Goal: Task Accomplishment & Management: Use online tool/utility

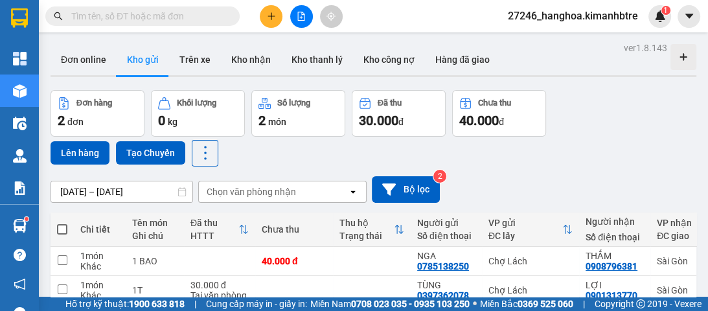
click at [298, 14] on icon "file-add" at bounding box center [301, 16] width 9 height 9
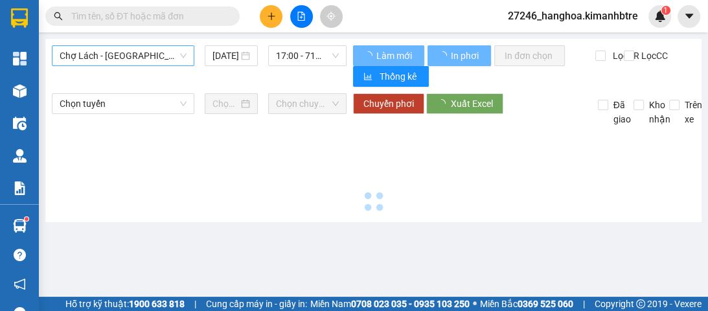
type input "[DATE]"
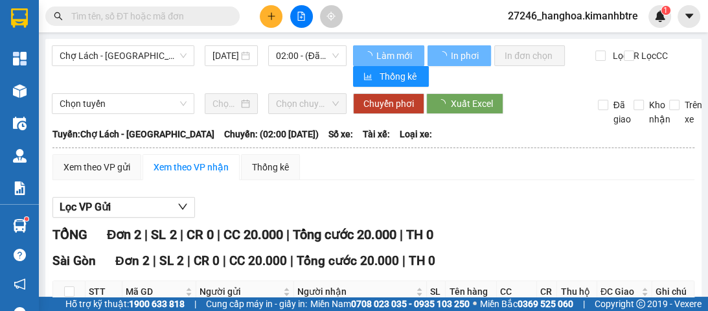
click at [144, 63] on span "Chợ Lách - [GEOGRAPHIC_DATA]" at bounding box center [123, 55] width 127 height 19
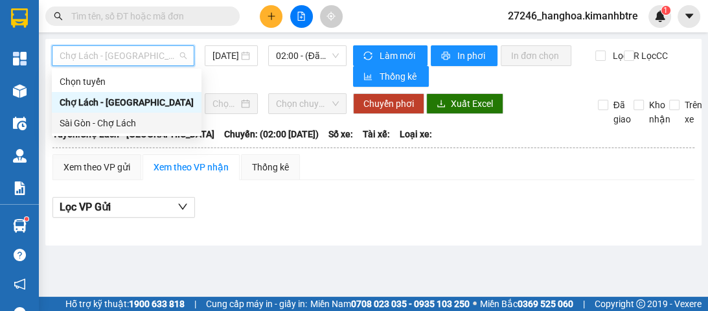
click at [131, 128] on div "Sài Gòn - Chợ Lách" at bounding box center [127, 123] width 134 height 14
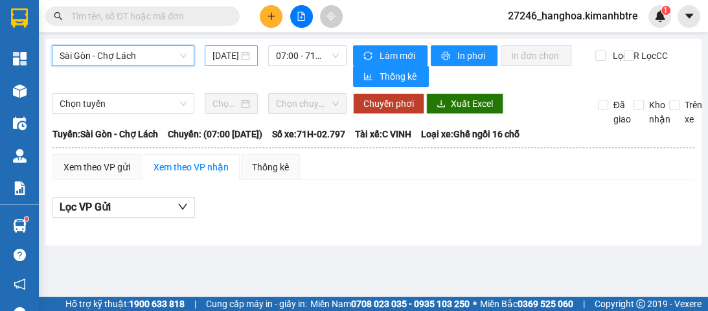
click at [225, 59] on input "[DATE]" at bounding box center [226, 56] width 26 height 14
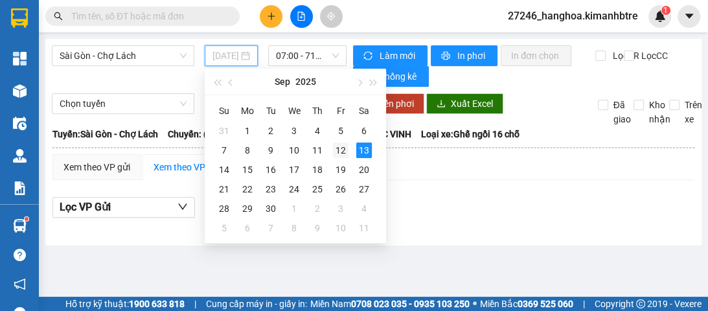
click at [338, 150] on div "12" at bounding box center [341, 151] width 16 height 16
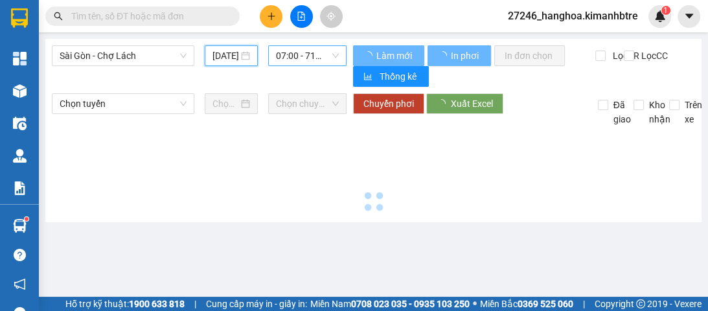
click at [307, 54] on span "07:00 - 71H-02.797" at bounding box center [307, 55] width 63 height 19
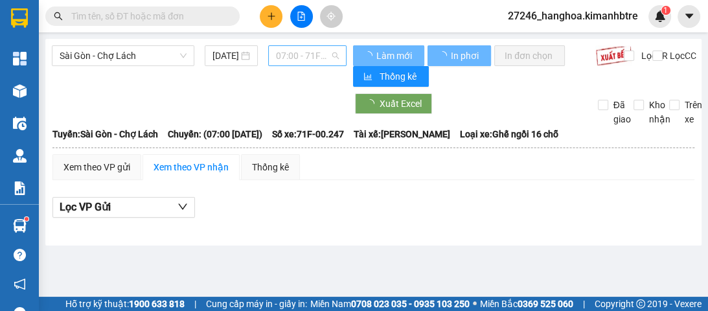
type input "[DATE]"
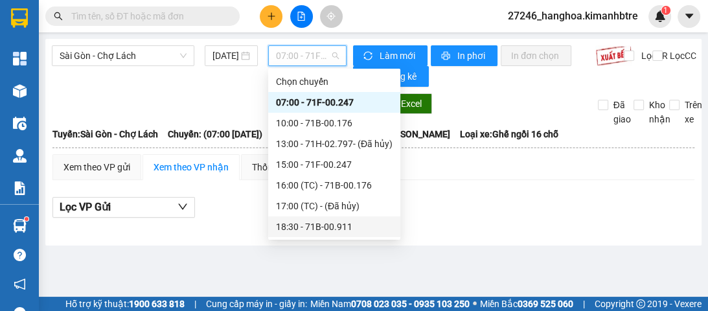
click at [329, 224] on div "18:30 - 71B-00.911" at bounding box center [334, 227] width 117 height 14
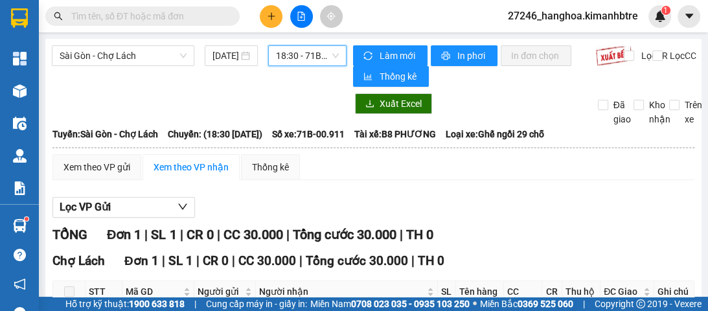
drag, startPoint x: 285, startPoint y: 56, endPoint x: 290, endPoint y: 69, distance: 13.4
click at [285, 57] on span "18:30 - 71B-00.911" at bounding box center [307, 55] width 63 height 19
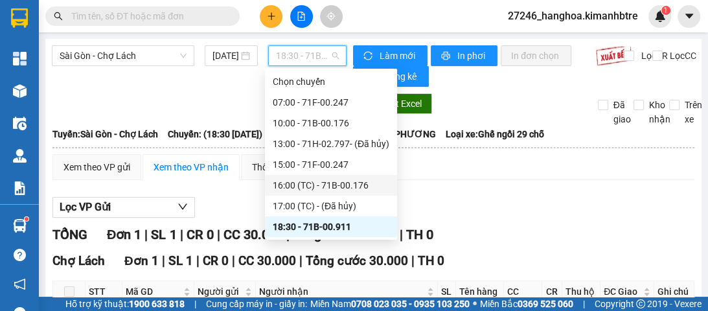
click at [319, 191] on div "16:00 (TC) - 71B-00.176" at bounding box center [331, 185] width 117 height 14
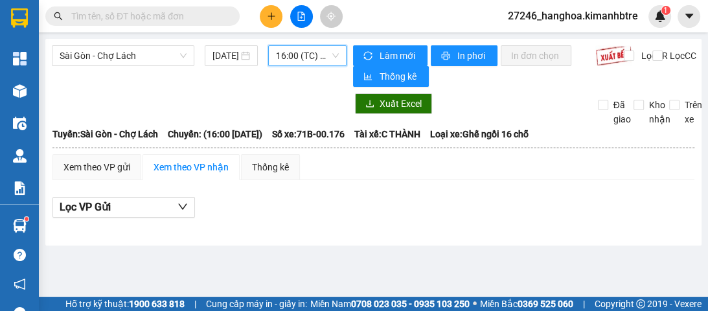
click at [299, 51] on span "16:00 (TC) - 71B-00.176" at bounding box center [307, 55] width 63 height 19
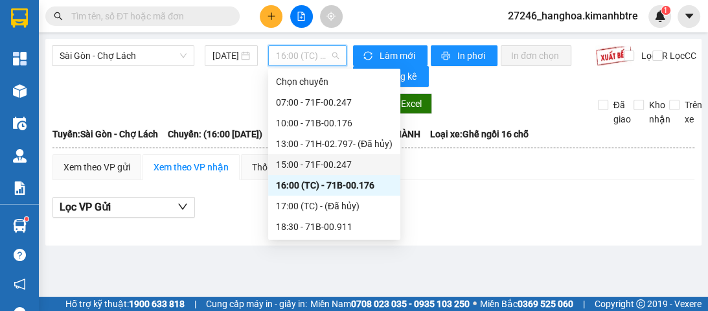
click at [312, 156] on div "15:00 - 71F-00.247" at bounding box center [334, 164] width 132 height 21
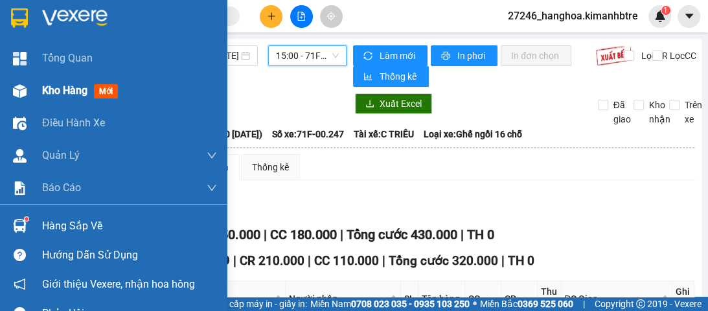
click at [51, 93] on span "Kho hàng" at bounding box center [64, 90] width 45 height 12
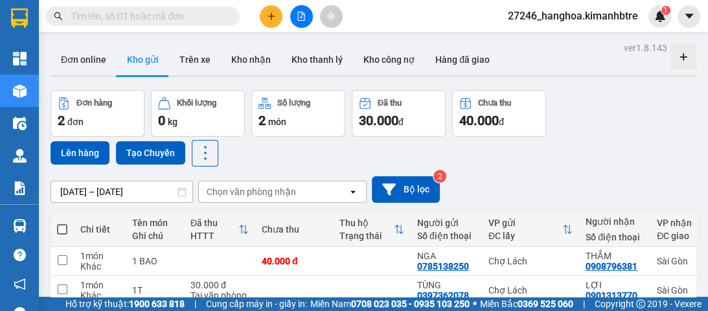
click at [61, 226] on span at bounding box center [62, 229] width 10 height 10
click at [62, 223] on input "checkbox" at bounding box center [62, 223] width 0 height 0
checkbox input "true"
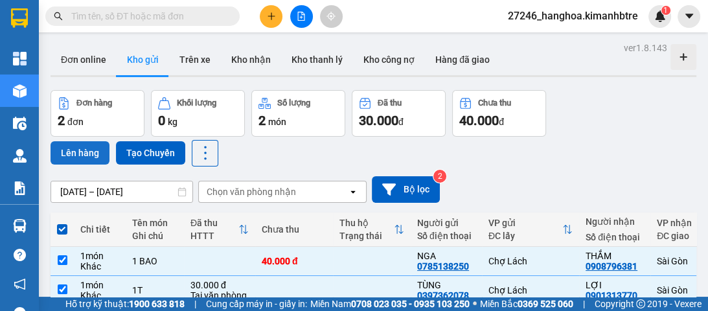
click at [88, 147] on button "Lên hàng" at bounding box center [80, 152] width 59 height 23
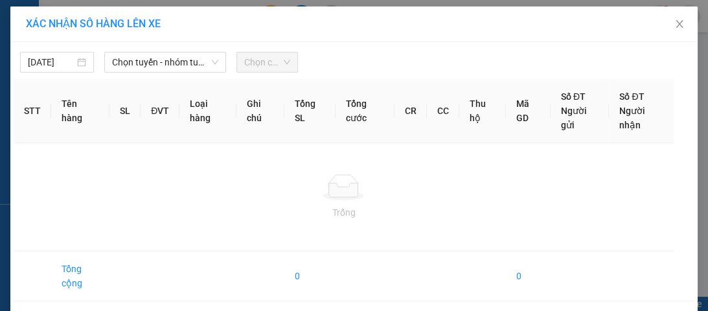
click at [126, 61] on span "Chọn tuyến - nhóm tuyến" at bounding box center [165, 61] width 106 height 19
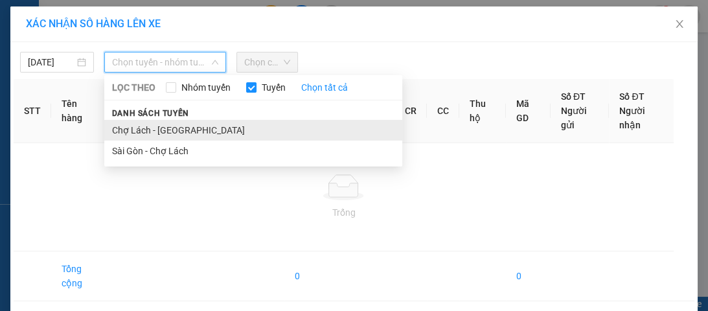
click at [157, 135] on li "Chợ Lách - [GEOGRAPHIC_DATA]" at bounding box center [253, 130] width 298 height 21
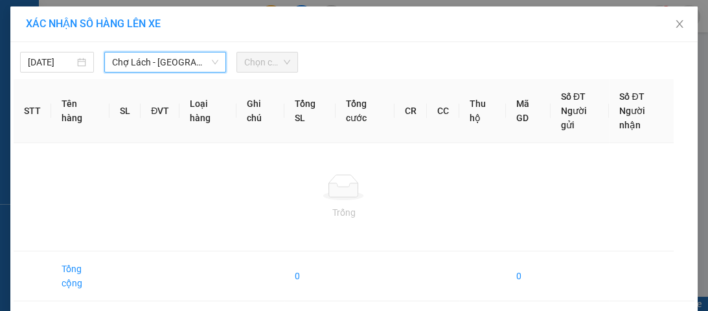
click at [252, 60] on span "Chọn chuyến" at bounding box center [267, 61] width 46 height 19
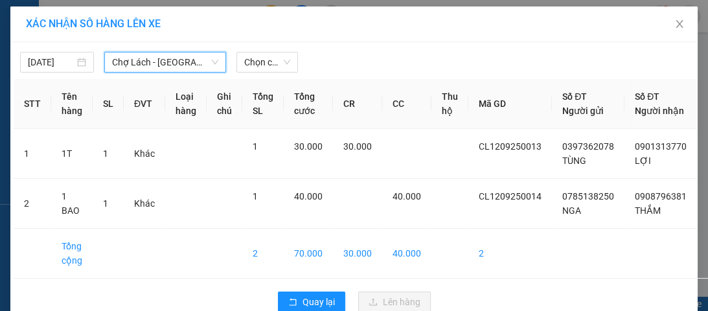
click at [253, 61] on span "Chọn chuyến" at bounding box center [267, 61] width 46 height 19
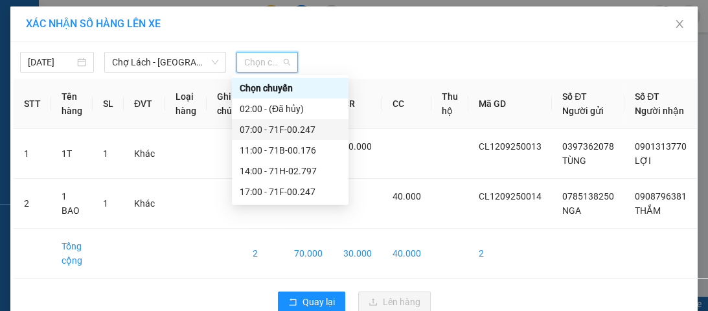
click at [281, 126] on div "07:00 - 71F-00.247" at bounding box center [290, 129] width 101 height 14
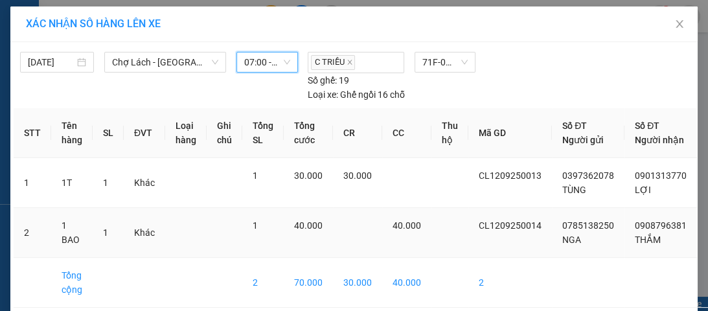
scroll to position [69, 0]
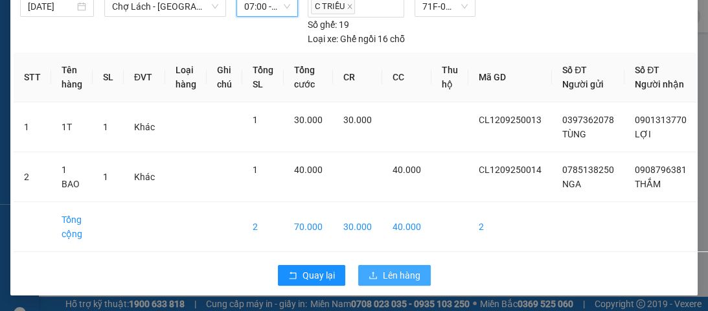
click at [402, 281] on span "Lên hàng" at bounding box center [402, 275] width 38 height 14
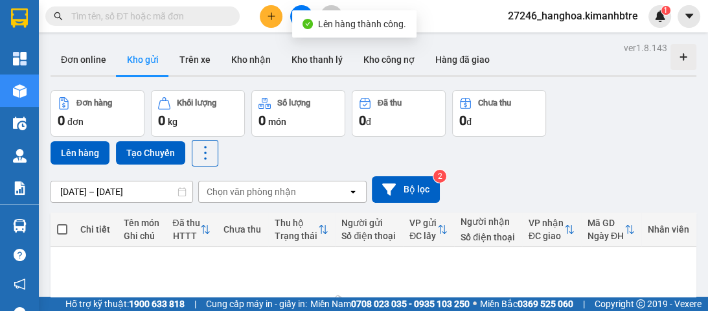
click at [301, 7] on button at bounding box center [301, 16] width 23 height 23
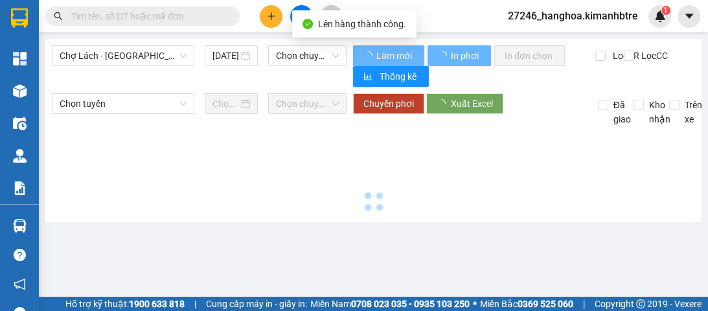
type input "[DATE]"
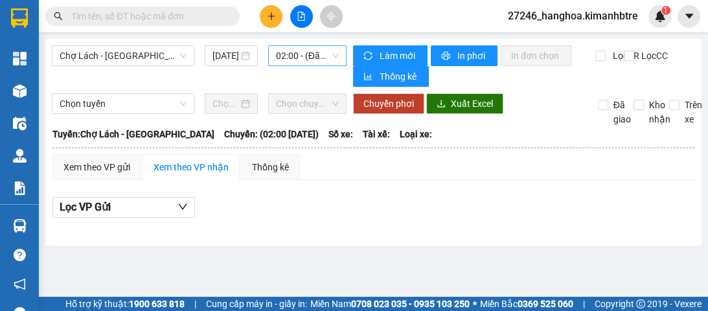
click at [288, 65] on span "02:00 - (Đã hủy)" at bounding box center [307, 55] width 63 height 19
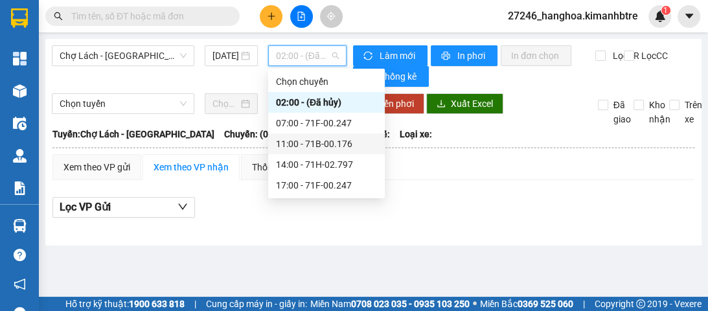
click at [316, 119] on div "07:00 - 71F-00.247" at bounding box center [326, 123] width 101 height 14
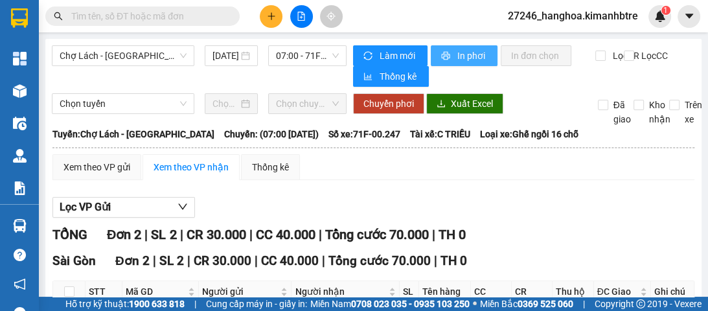
click at [459, 53] on span "In phơi" at bounding box center [472, 56] width 30 height 14
